Goal: Task Accomplishment & Management: Complete application form

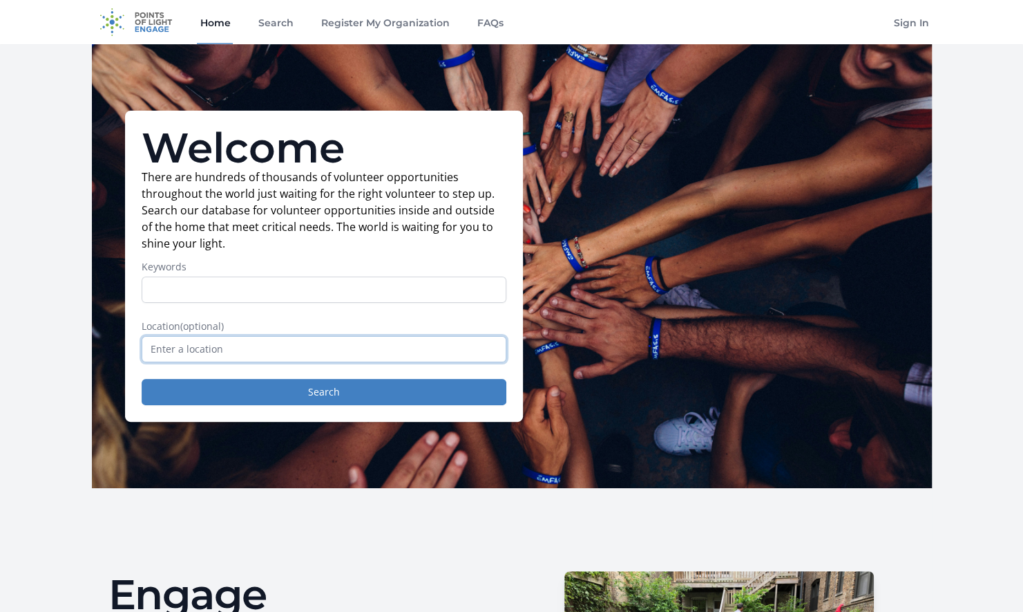
drag, startPoint x: 217, startPoint y: 351, endPoint x: 397, endPoint y: 328, distance: 181.2
click at [218, 351] on input "text" at bounding box center [324, 349] width 365 height 26
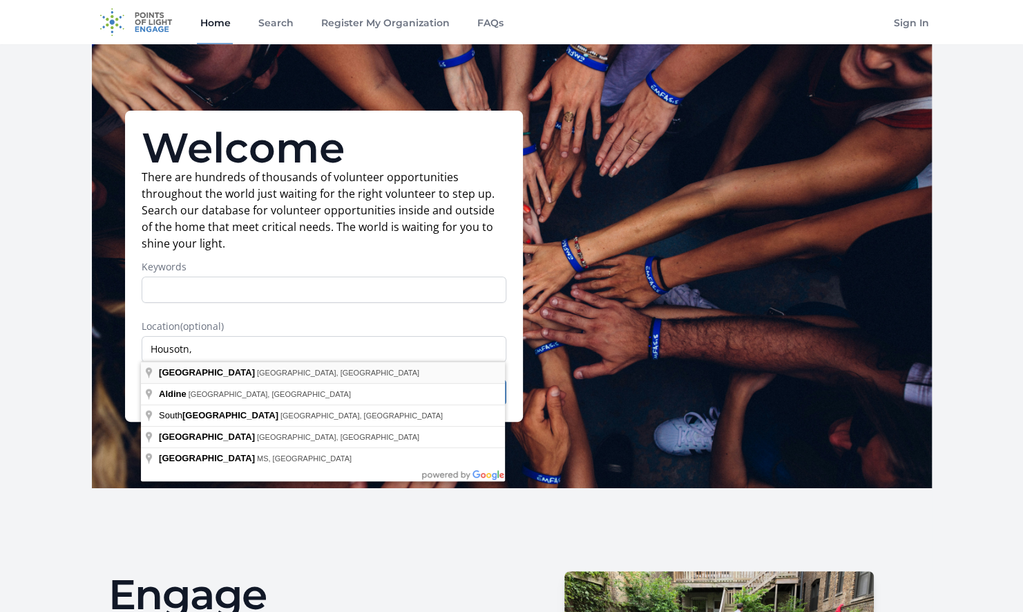
type input "Houston, TX, USA"
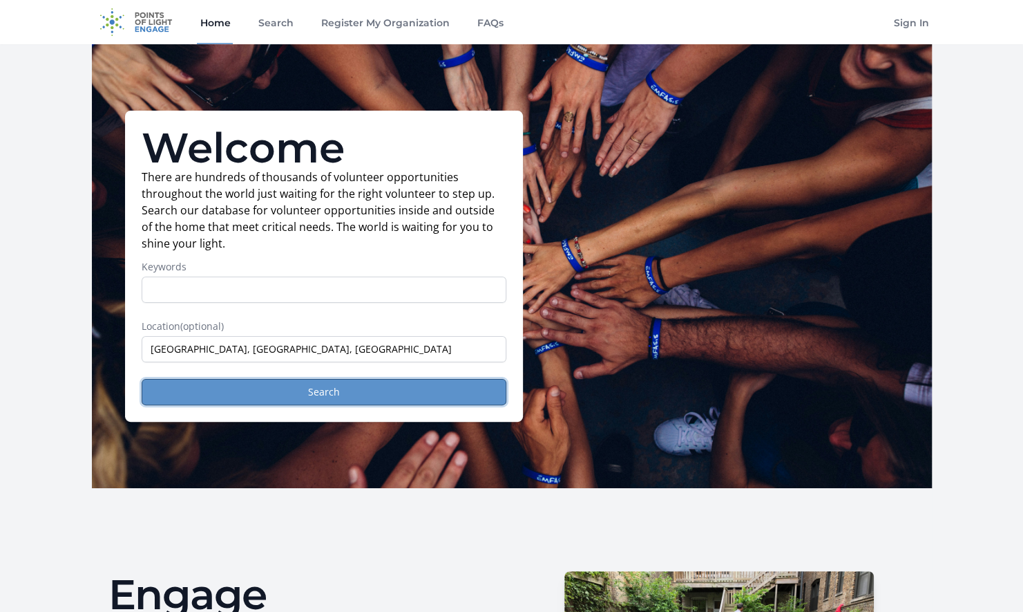
click at [335, 387] on button "Search" at bounding box center [324, 392] width 365 height 26
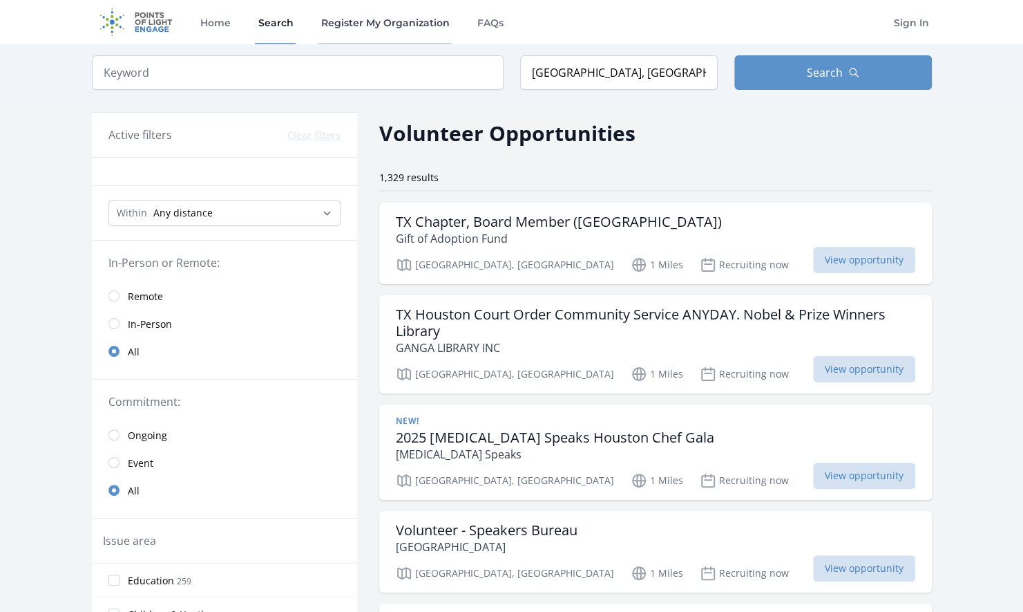
click at [392, 26] on link "Register My Organization" at bounding box center [385, 22] width 134 height 44
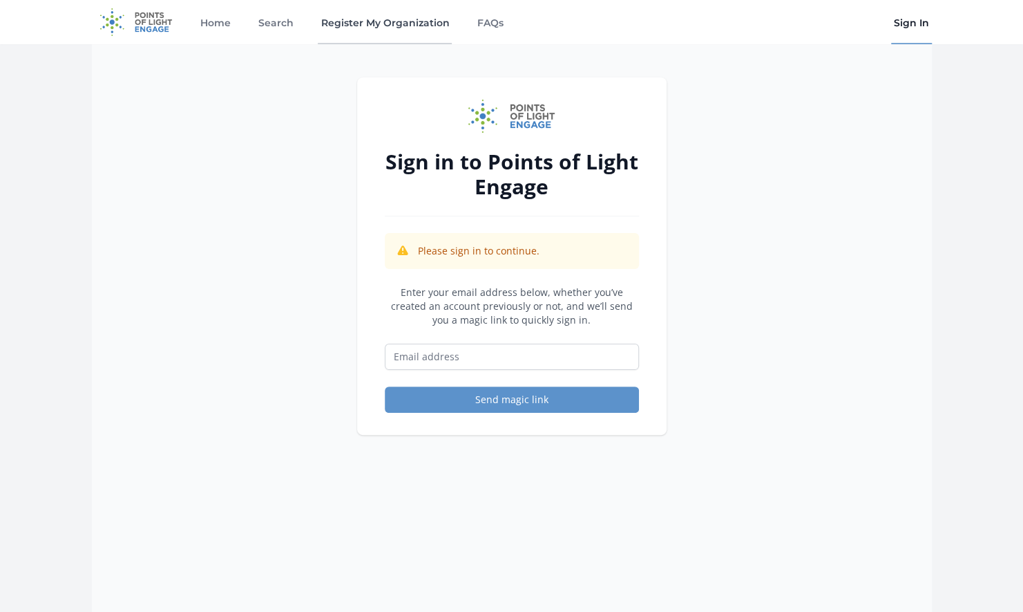
click at [381, 22] on link "Register My Organization" at bounding box center [385, 22] width 134 height 44
click at [419, 354] on input "Email address" at bounding box center [512, 356] width 254 height 26
type input "sunnysidestreetdogs@gmail.com"
click at [510, 399] on button "Send magic link" at bounding box center [512, 399] width 254 height 26
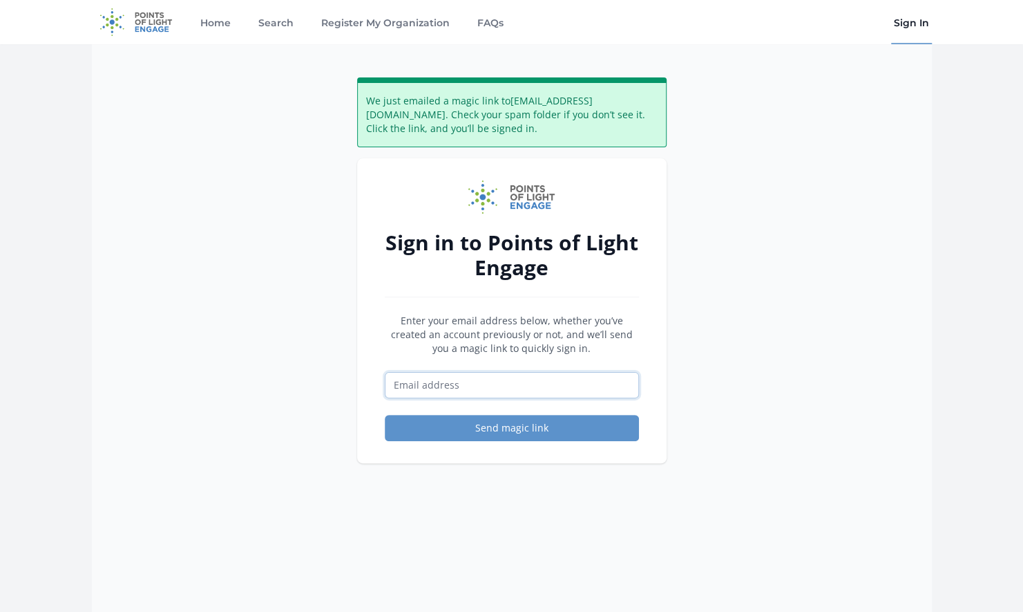
click at [410, 381] on input "Email address" at bounding box center [512, 385] width 254 height 26
type input "sunnysidestreetdogs@gmail.com"
click at [238, 240] on div "We just emailed a magic link to sunnysidestreetdogs@gmail.com . Check your spam…" at bounding box center [512, 350] width 840 height 612
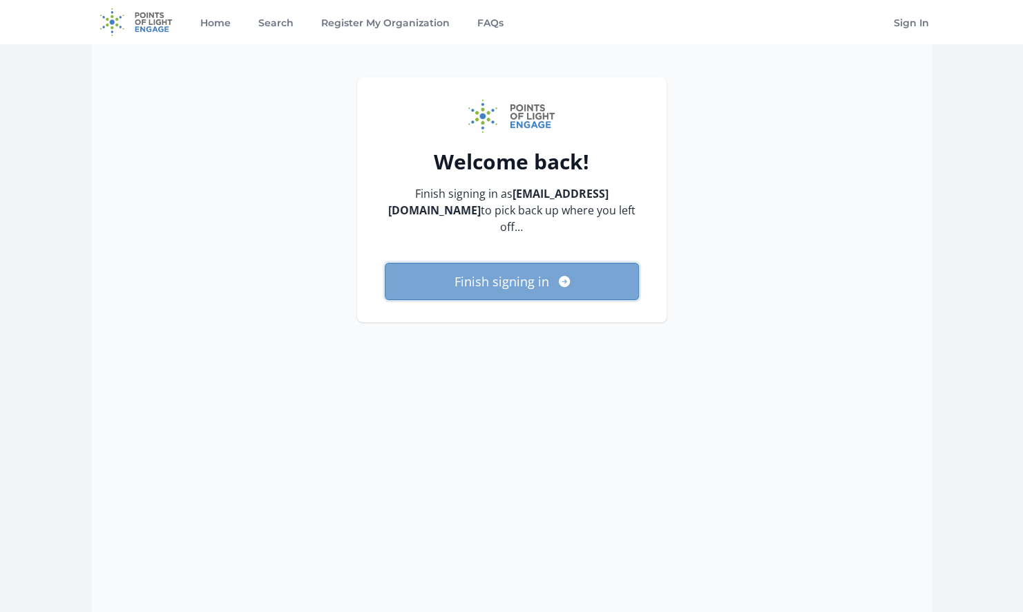
click at [496, 274] on button "Finish signing in" at bounding box center [512, 281] width 254 height 37
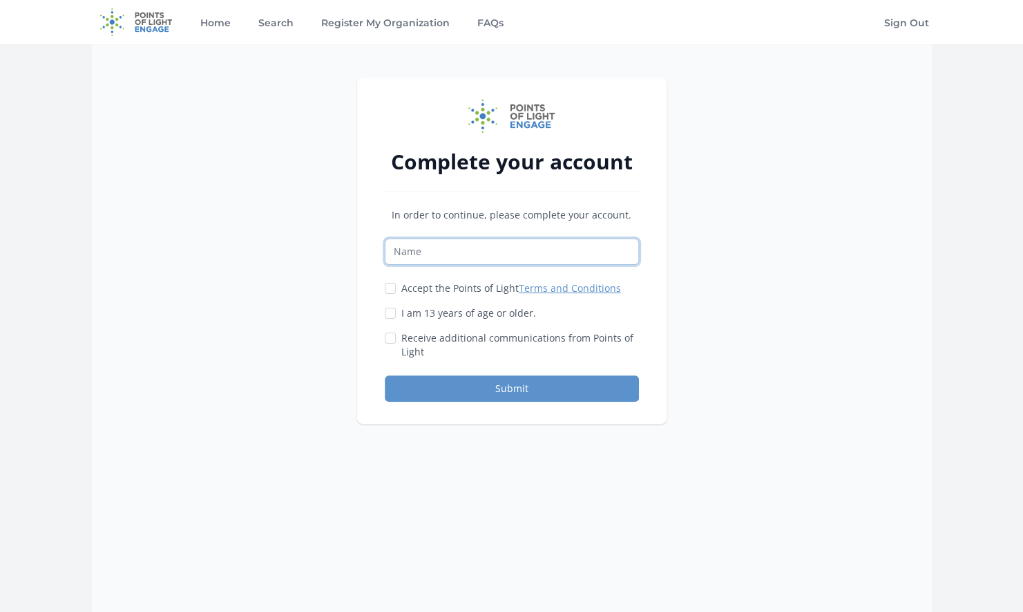
click at [420, 253] on input "Name" at bounding box center [512, 251] width 254 height 26
type input "Kelly McLure"
click at [388, 287] on input "Accept the Points of Light Terms and Conditions" at bounding box center [390, 288] width 11 height 11
checkbox input "true"
click at [388, 306] on div at bounding box center [390, 313] width 11 height 14
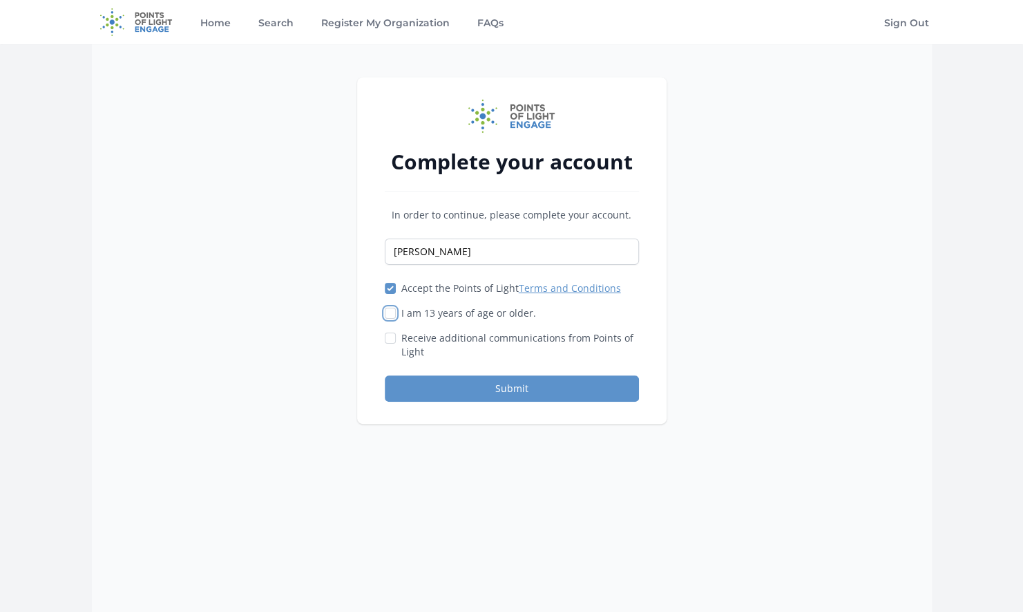
click at [390, 312] on input "I am 13 years of age or older." at bounding box center [390, 312] width 11 height 11
checkbox input "true"
click at [393, 339] on input "Receive additional communications from Points of Light" at bounding box center [390, 337] width 11 height 11
checkbox input "true"
click at [511, 379] on button "Submit" at bounding box center [512, 388] width 254 height 26
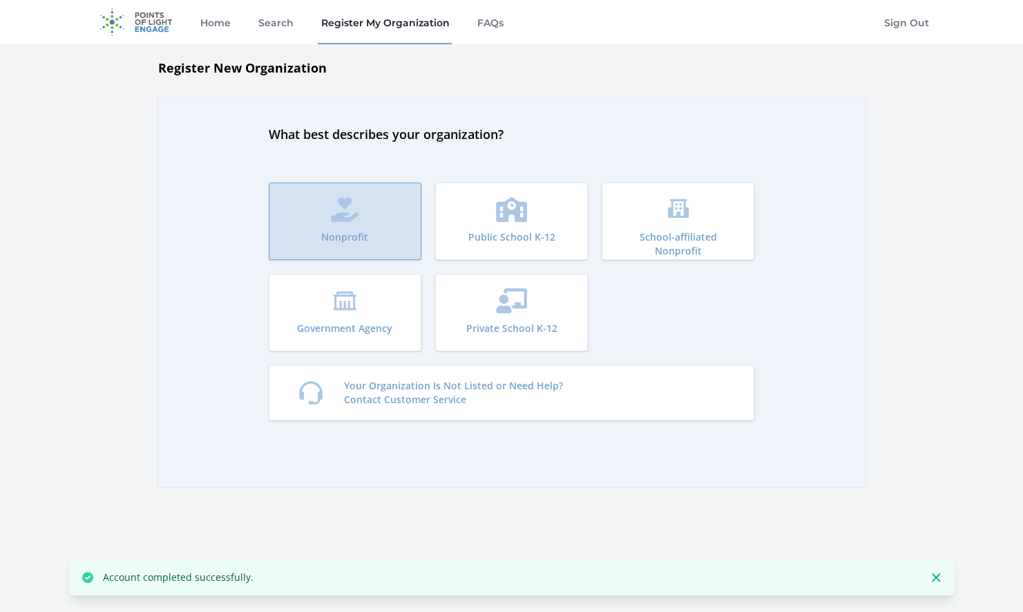
click at [328, 220] on button "Nonprofit" at bounding box center [345, 220] width 153 height 77
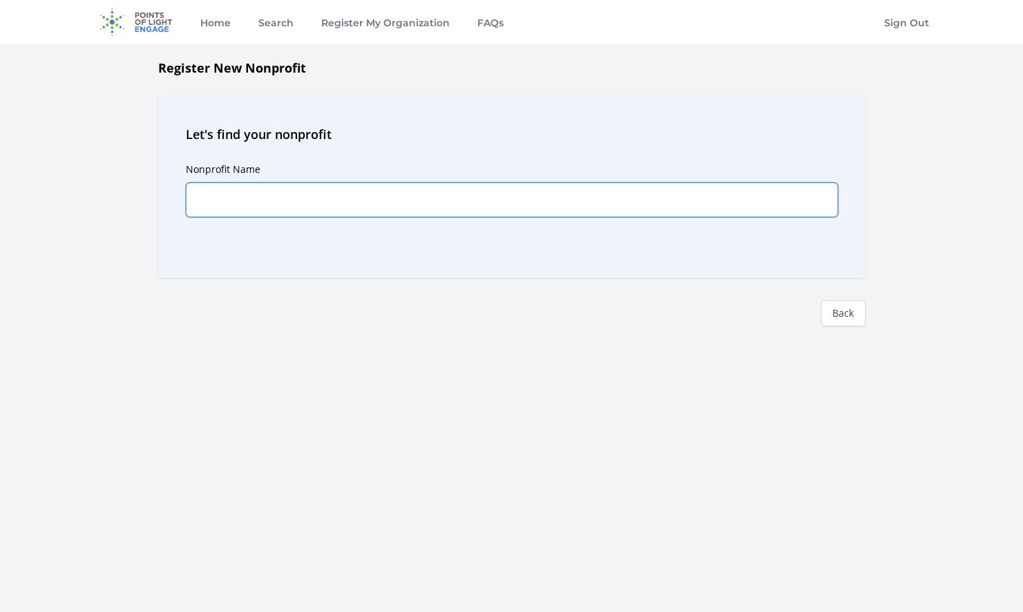
click at [248, 204] on input "Nonprofit Name" at bounding box center [512, 199] width 652 height 35
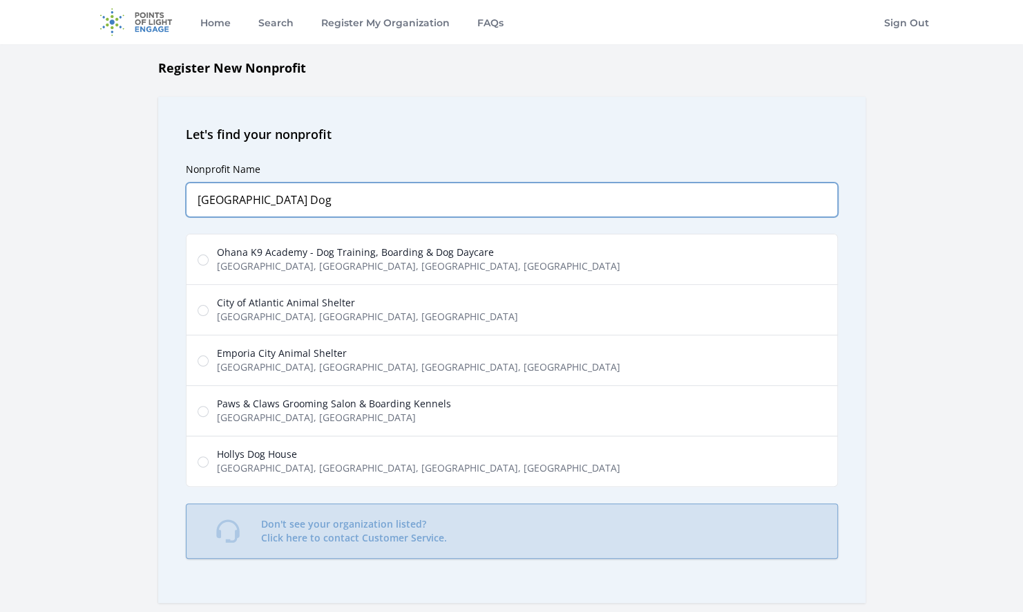
type input "Sunnyside Street Dog"
click at [471, 527] on link "Don't see your organization listed? Click here to contact Customer Service." at bounding box center [512, 530] width 652 height 55
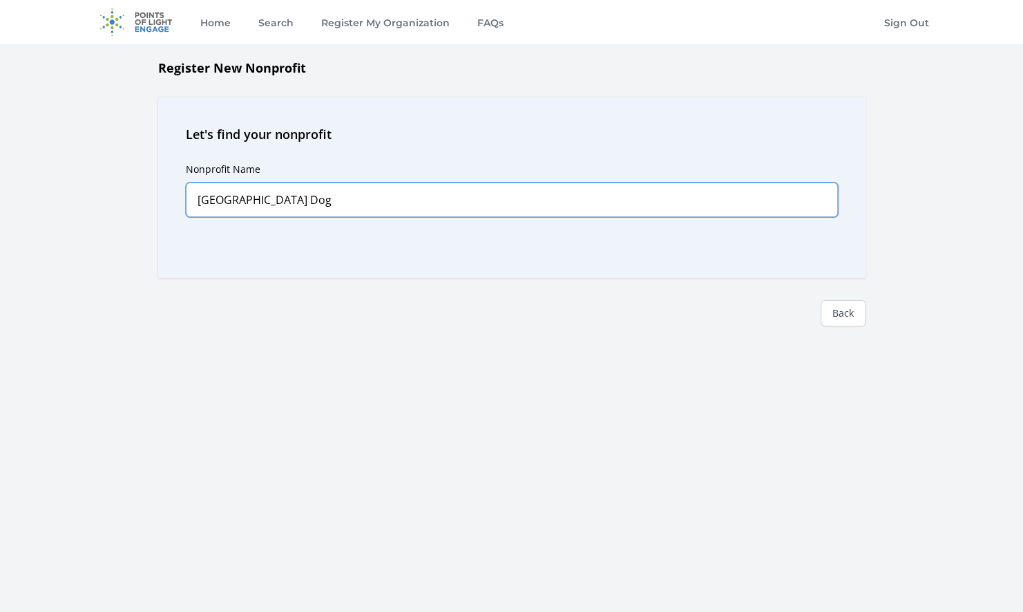
click at [328, 191] on input "Sunnyside Street Dog" at bounding box center [512, 199] width 652 height 35
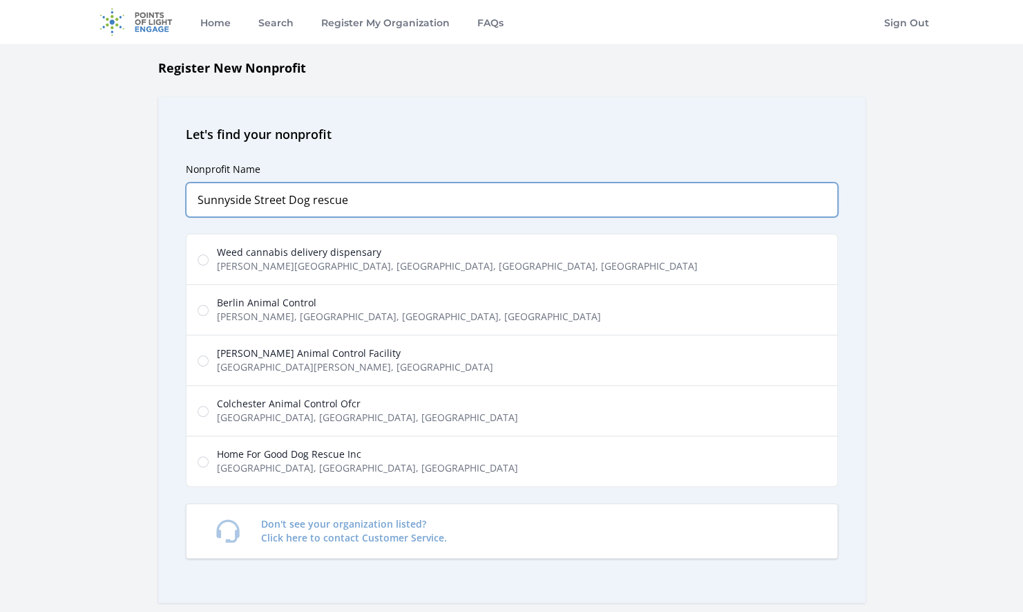
click at [307, 198] on input "Sunnyside Street Dog rescue" at bounding box center [512, 199] width 652 height 35
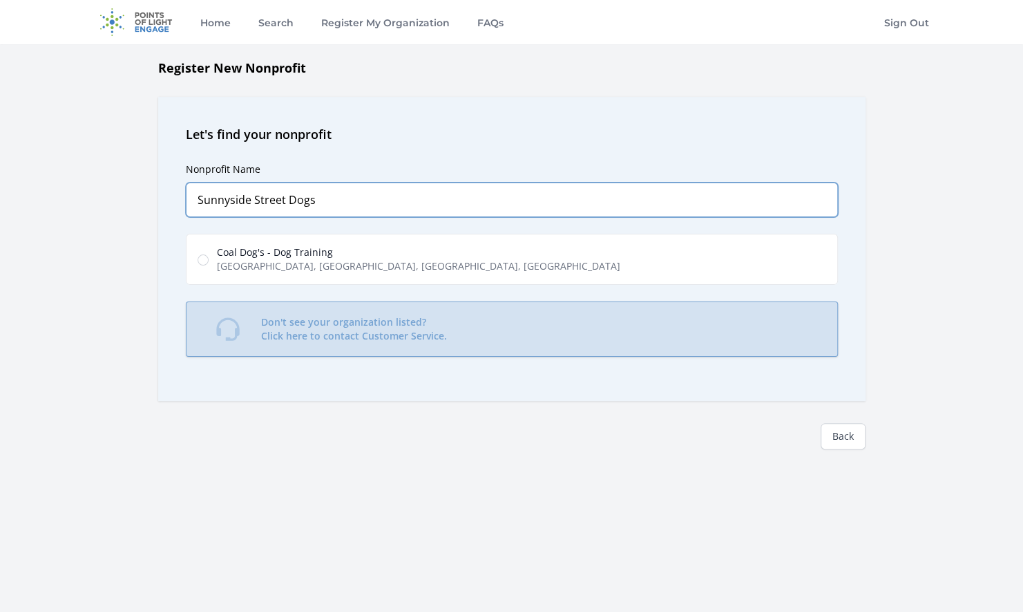
type input "Sunnyside Street Dogs"
click at [339, 329] on p "Don't see your organization listed? Click here to contact Customer Service." at bounding box center [354, 329] width 186 height 28
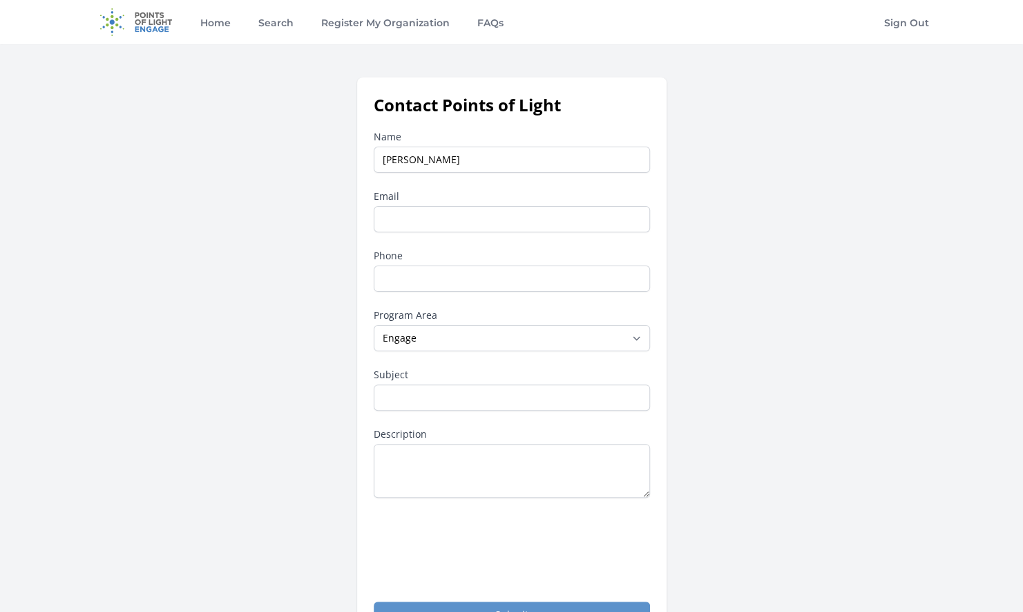
drag, startPoint x: 412, startPoint y: 161, endPoint x: 367, endPoint y: 155, distance: 45.3
click at [367, 155] on div "Contact Points of Light Name [PERSON_NAME] Email Phone Program Area --None-- Da…" at bounding box center [512, 360] width 310 height 567
type input "[PERSON_NAME]"
click at [697, 234] on div "Contact Points of Light Name [PERSON_NAME] Email Phone Program Area --None-- Da…" at bounding box center [512, 360] width 840 height 567
click at [636, 335] on select "--None-- Daily Point of Light Award Disney Family Volunteer Rewards Global Netw…" at bounding box center [512, 338] width 276 height 26
